Goal: Task Accomplishment & Management: Manage account settings

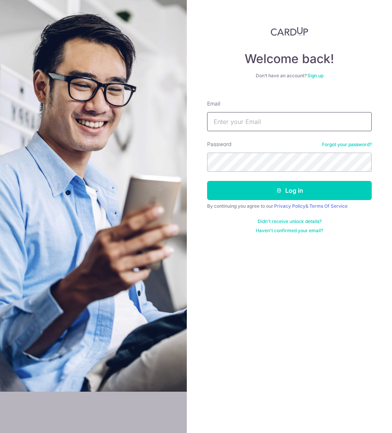
click at [247, 117] on input "Email" at bounding box center [289, 121] width 164 height 19
type input "[EMAIL_ADDRESS][DOMAIN_NAME]"
click at [207, 181] on button "Log in" at bounding box center [289, 190] width 164 height 19
